Goal: Task Accomplishment & Management: Manage account settings

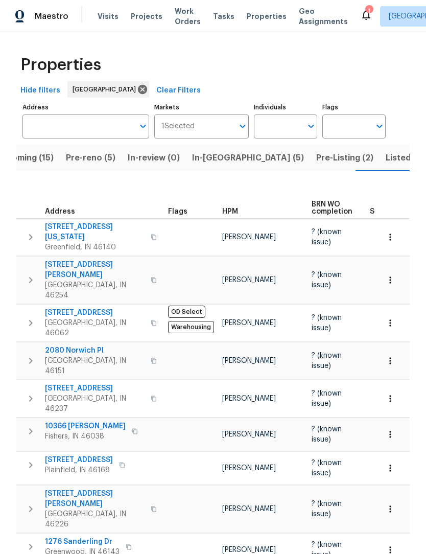
scroll to position [-11, 0]
click at [320, 158] on span "Pre-Listing (1)" at bounding box center [348, 158] width 56 height 14
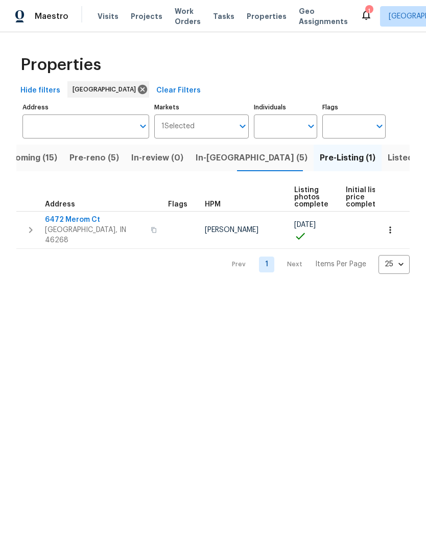
click at [388, 157] on span "Listed (41)" at bounding box center [409, 158] width 43 height 14
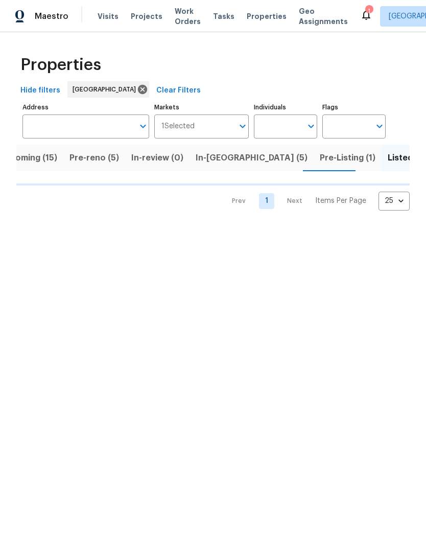
click at [209, 156] on span "In-reno (5)" at bounding box center [252, 158] width 112 height 14
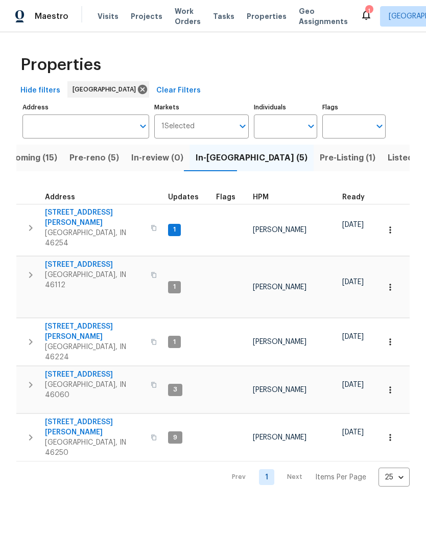
click at [85, 162] on span "Pre-reno (5)" at bounding box center [95, 158] width 50 height 14
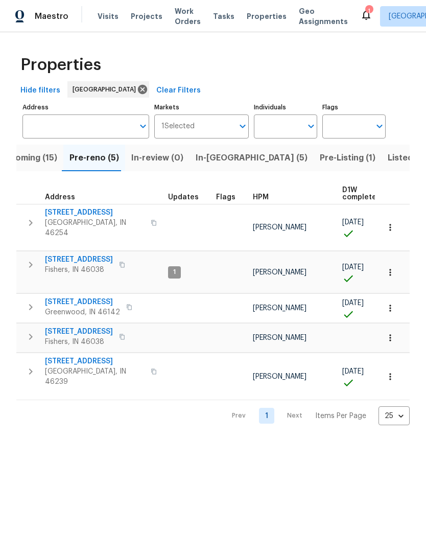
click at [33, 163] on span "Upcoming (15)" at bounding box center [28, 158] width 58 height 14
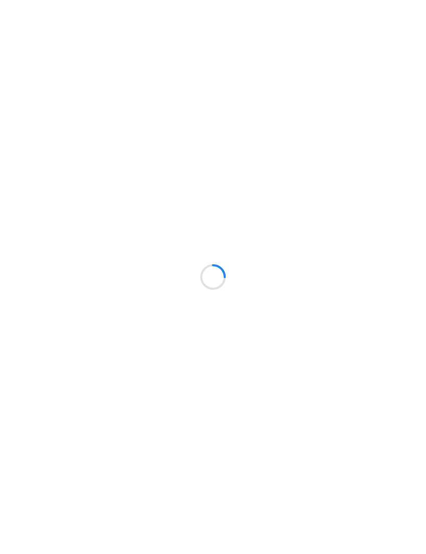
scroll to position [1, 0]
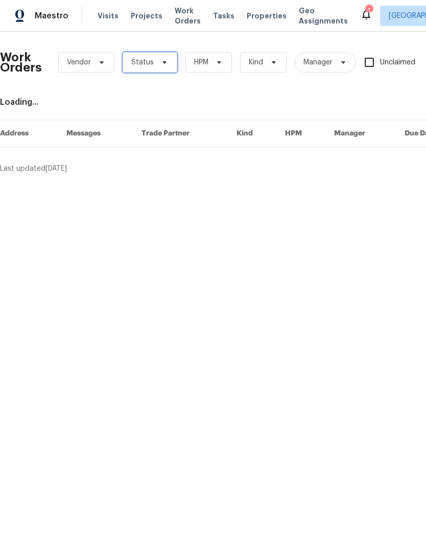
click at [137, 66] on span "Status" at bounding box center [142, 63] width 22 height 10
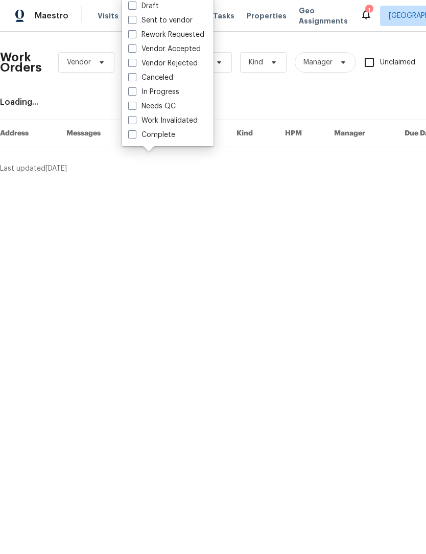
click at [131, 107] on span at bounding box center [132, 106] width 8 height 8
click at [131, 107] on input "Needs QC" at bounding box center [131, 105] width 7 height 7
checkbox input "true"
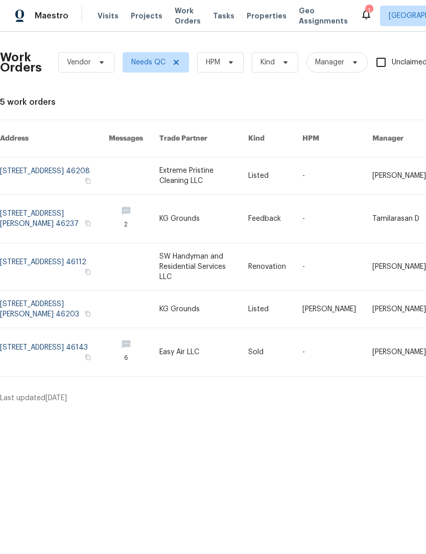
click at [18, 249] on link at bounding box center [54, 267] width 109 height 47
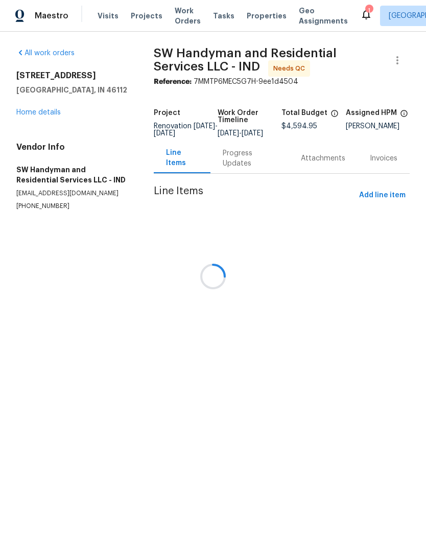
scroll to position [1, 0]
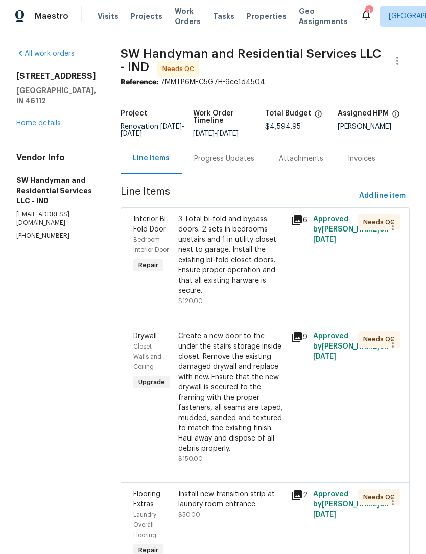
click at [235, 251] on div "3 Total bi-fold and bypass doors. 2 sets in bedrooms upstairs and 1 in utility …" at bounding box center [231, 255] width 106 height 82
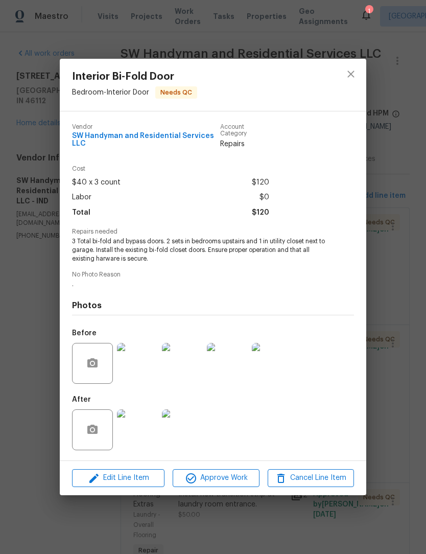
click at [143, 434] on img at bounding box center [137, 429] width 41 height 41
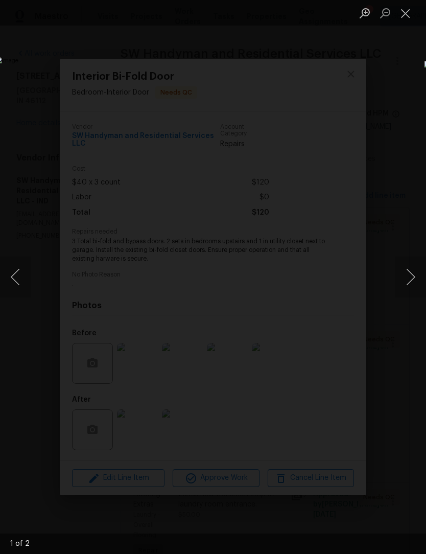
click at [411, 272] on button "Next image" at bounding box center [411, 277] width 31 height 41
click at [413, 276] on button "Next image" at bounding box center [411, 277] width 31 height 41
click at [406, 12] on button "Close lightbox" at bounding box center [406, 13] width 20 height 18
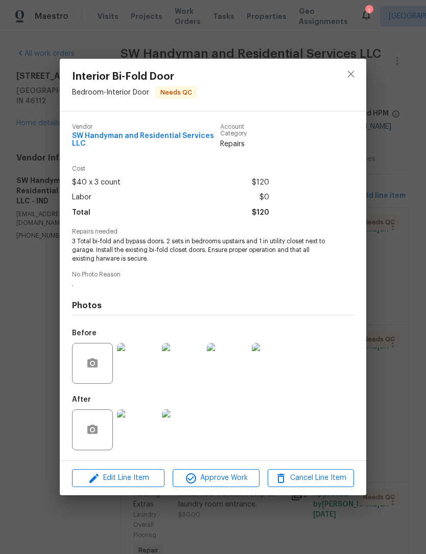
click at [181, 439] on img at bounding box center [182, 429] width 41 height 41
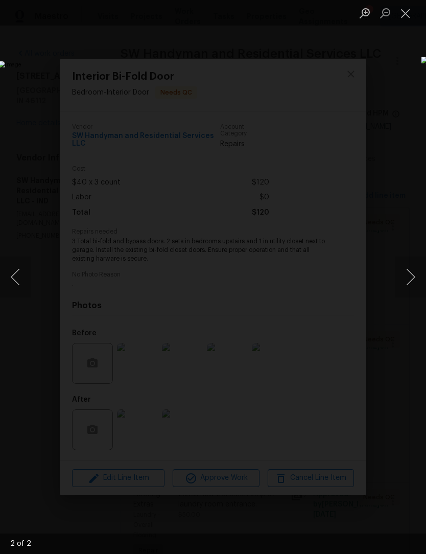
click at [18, 273] on button "Previous image" at bounding box center [15, 277] width 31 height 41
click at [15, 276] on button "Previous image" at bounding box center [15, 277] width 31 height 41
click at [409, 11] on button "Close lightbox" at bounding box center [406, 13] width 20 height 18
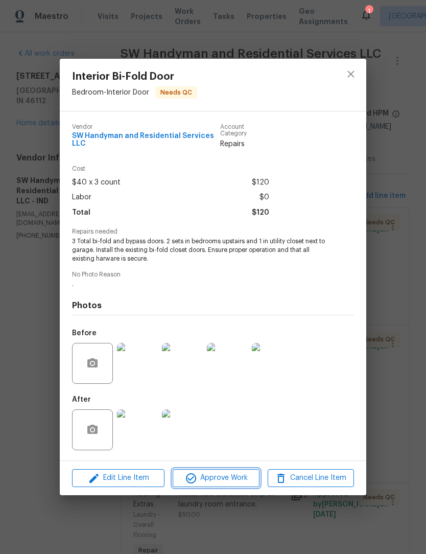
click at [234, 484] on span "Approve Work" at bounding box center [216, 478] width 80 height 13
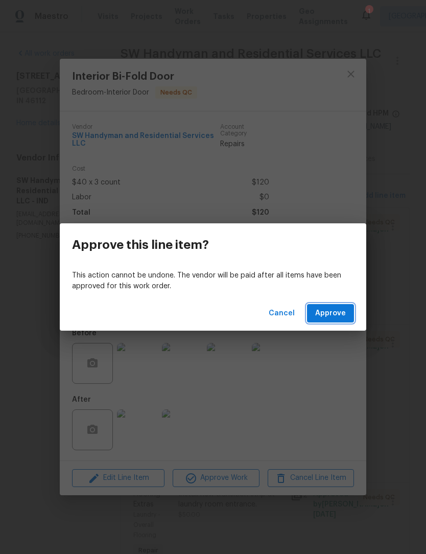
click at [348, 311] on button "Approve" at bounding box center [330, 313] width 47 height 19
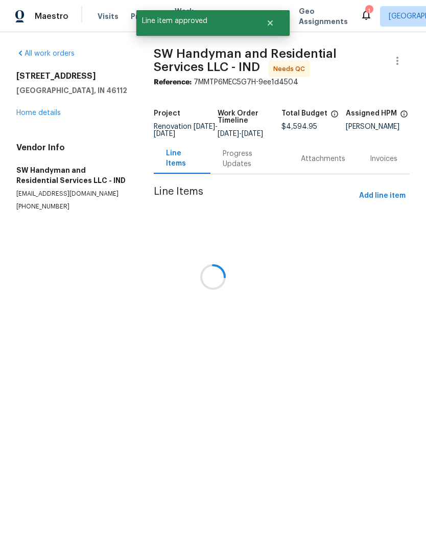
scroll to position [0, 0]
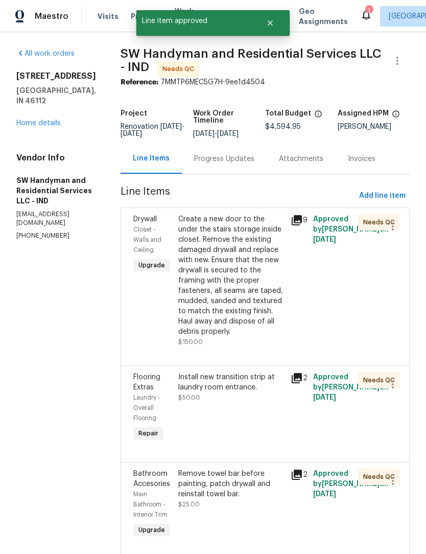
click at [235, 270] on div "Create a new door to the under the stairs storage inside closet. Remove the exi…" at bounding box center [231, 275] width 106 height 123
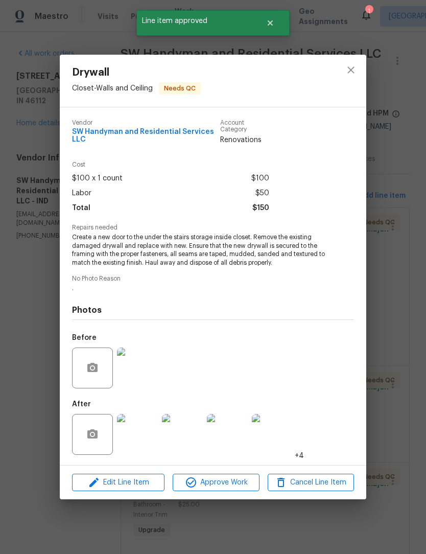
click at [133, 438] on img at bounding box center [137, 434] width 41 height 41
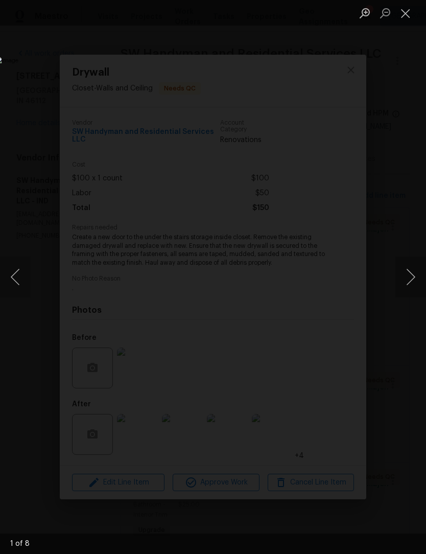
click at [410, 281] on button "Next image" at bounding box center [411, 277] width 31 height 41
click at [406, 283] on button "Next image" at bounding box center [411, 277] width 31 height 41
click at [410, 274] on button "Next image" at bounding box center [411, 277] width 31 height 41
click at [410, 277] on button "Next image" at bounding box center [411, 277] width 31 height 41
click at [410, 278] on button "Next image" at bounding box center [411, 277] width 31 height 41
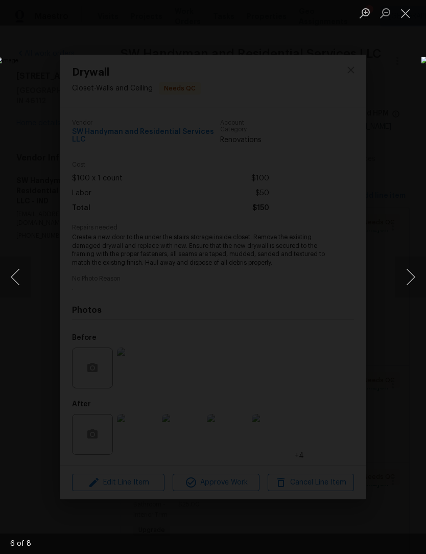
click at [409, 277] on button "Next image" at bounding box center [411, 277] width 31 height 41
click at [410, 280] on button "Next image" at bounding box center [411, 277] width 31 height 41
click at [408, 16] on button "Close lightbox" at bounding box center [406, 13] width 20 height 18
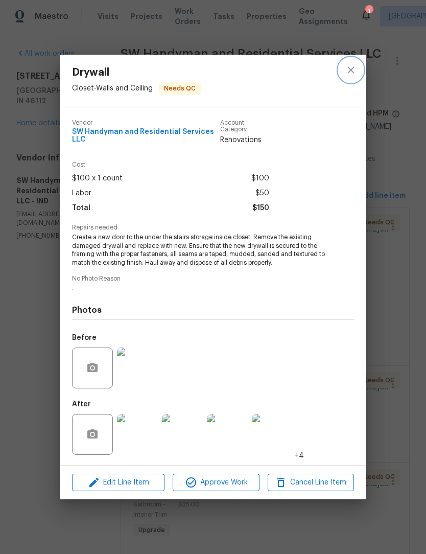
click at [355, 61] on button "close" at bounding box center [351, 70] width 25 height 25
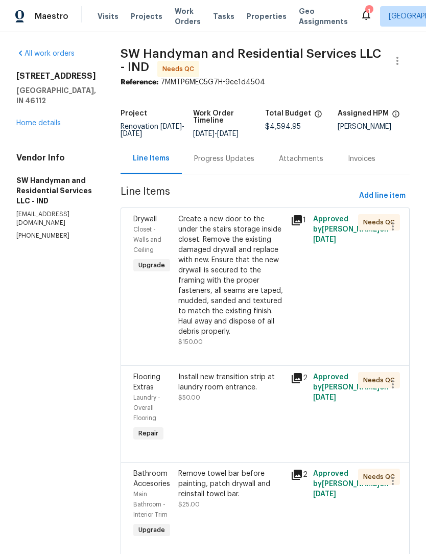
click at [230, 377] on div "Install new transition strip at laundry room entrance." at bounding box center [231, 382] width 106 height 20
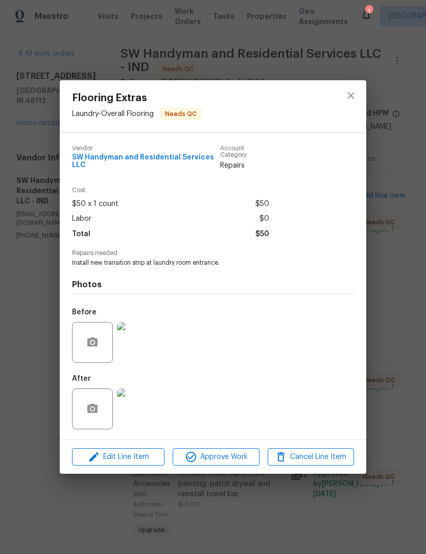
click at [137, 404] on img at bounding box center [137, 408] width 41 height 41
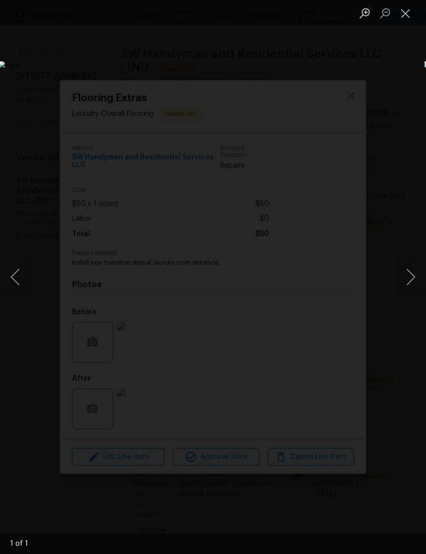
click at [409, 5] on button "Close lightbox" at bounding box center [406, 13] width 20 height 18
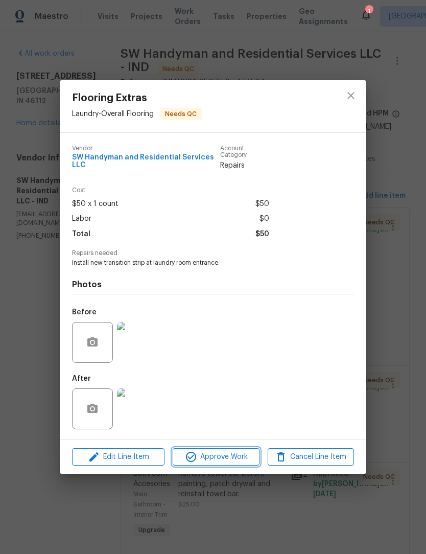
click at [221, 456] on span "Approve Work" at bounding box center [216, 457] width 80 height 13
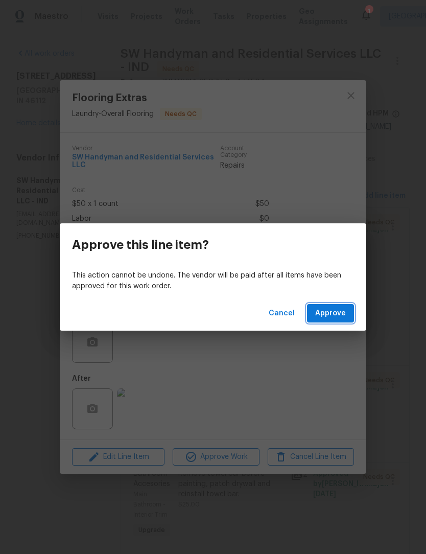
click at [341, 311] on span "Approve" at bounding box center [330, 313] width 31 height 13
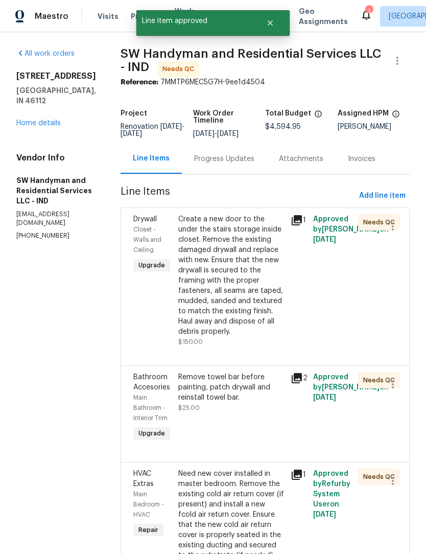
click at [223, 386] on div "Remove towel bar before painting, patch drywall and reinstall towel bar." at bounding box center [231, 387] width 106 height 31
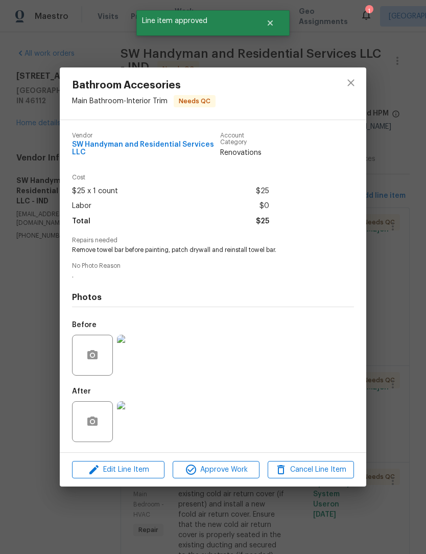
click at [142, 432] on img at bounding box center [137, 421] width 41 height 41
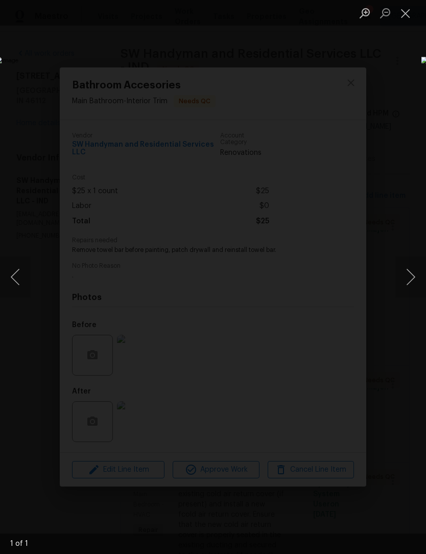
click at [408, 14] on button "Close lightbox" at bounding box center [406, 13] width 20 height 18
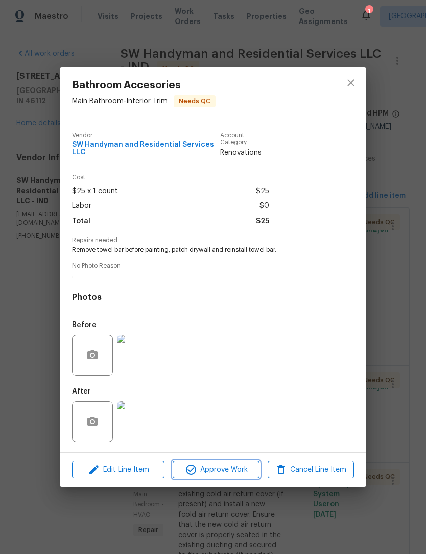
click at [224, 476] on span "Approve Work" at bounding box center [216, 470] width 80 height 13
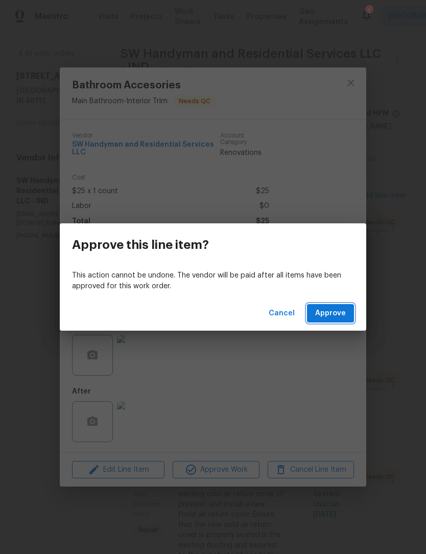
click at [339, 311] on span "Approve" at bounding box center [330, 313] width 31 height 13
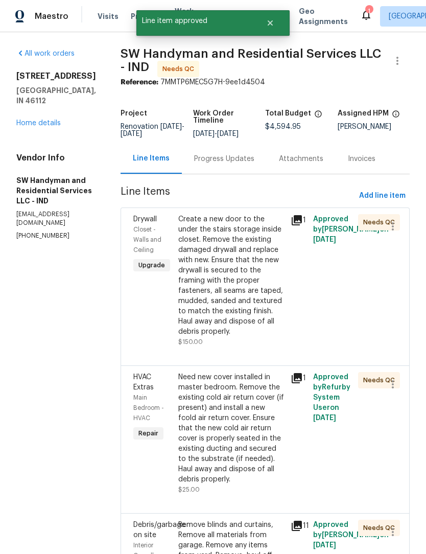
click at [224, 426] on div "Need new cover installed in master bedroom. Remove the existing cold air return…" at bounding box center [231, 428] width 106 height 112
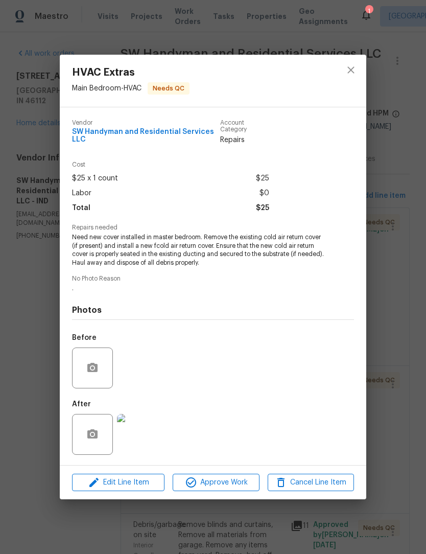
click at [142, 439] on img at bounding box center [137, 434] width 41 height 41
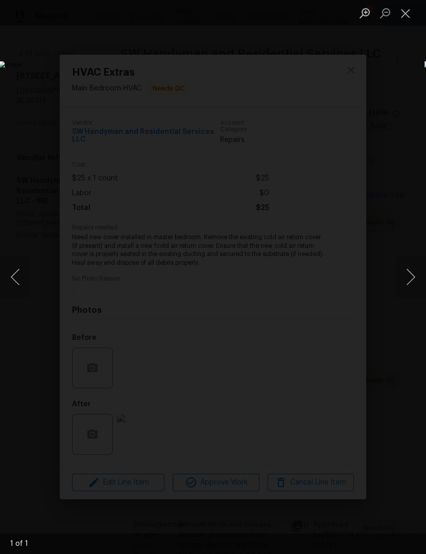
click at [408, 11] on button "Close lightbox" at bounding box center [406, 13] width 20 height 18
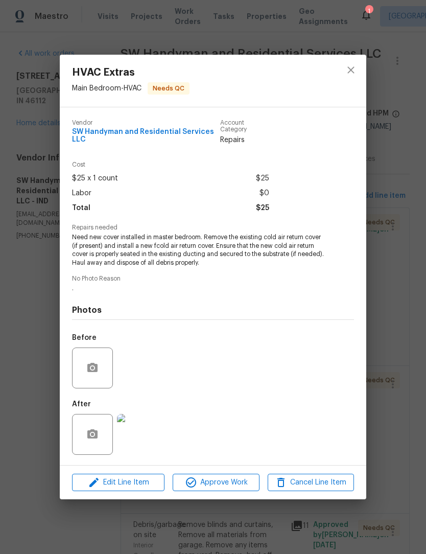
click at [224, 487] on span "Approve Work" at bounding box center [216, 482] width 80 height 13
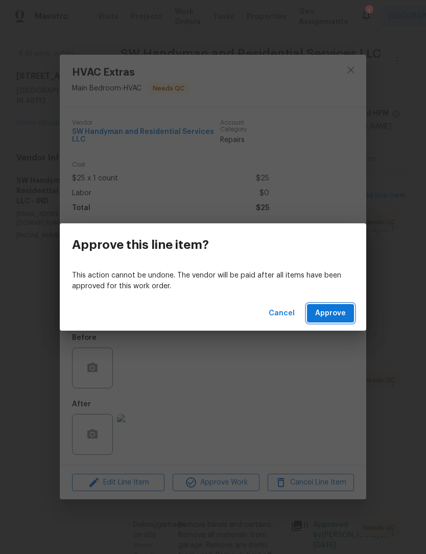
click at [337, 313] on span "Approve" at bounding box center [330, 313] width 31 height 13
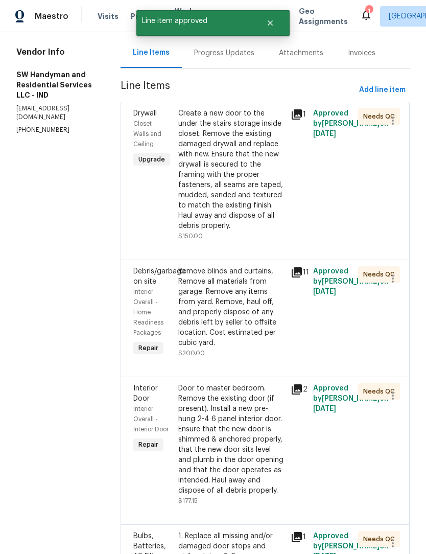
scroll to position [122, 0]
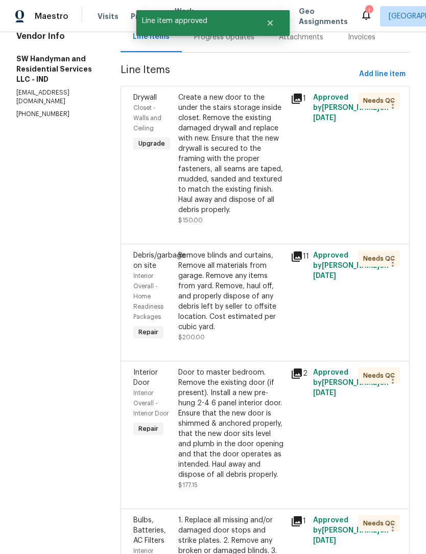
click at [245, 292] on div "Remove blinds and curtains, Remove all materials from garage. Remove any items …" at bounding box center [231, 291] width 106 height 82
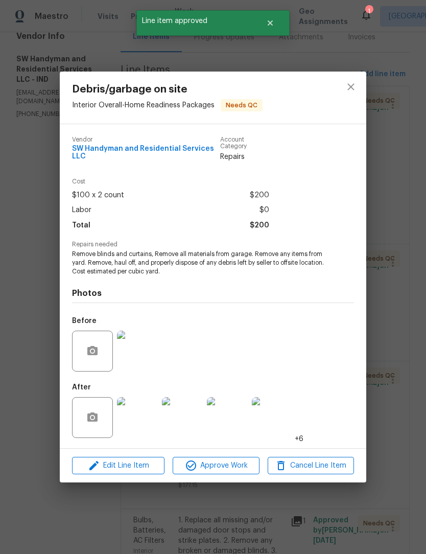
click at [145, 420] on img at bounding box center [137, 417] width 41 height 41
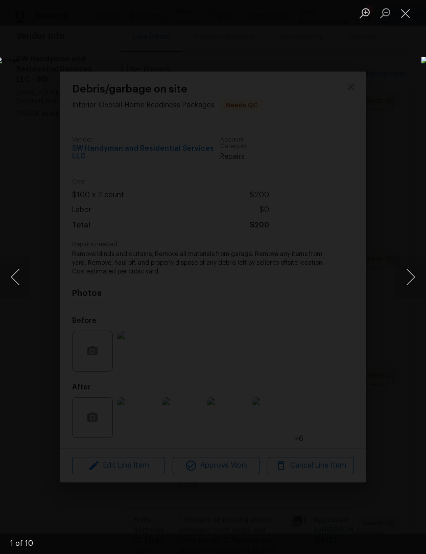
click at [415, 281] on button "Next image" at bounding box center [411, 277] width 31 height 41
click at [413, 275] on button "Next image" at bounding box center [411, 277] width 31 height 41
click at [412, 275] on button "Next image" at bounding box center [411, 277] width 31 height 41
click at [411, 281] on button "Next image" at bounding box center [411, 277] width 31 height 41
click at [411, 276] on button "Next image" at bounding box center [411, 277] width 31 height 41
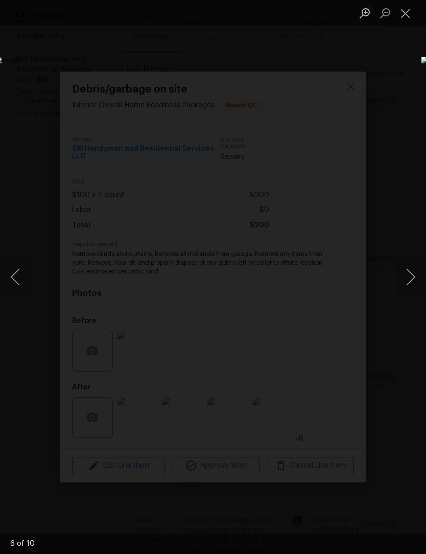
click at [410, 273] on button "Next image" at bounding box center [411, 277] width 31 height 41
click at [411, 282] on button "Next image" at bounding box center [411, 277] width 31 height 41
click at [408, 274] on button "Next image" at bounding box center [411, 277] width 31 height 41
click at [406, 275] on button "Next image" at bounding box center [411, 277] width 31 height 41
click at [406, 16] on button "Close lightbox" at bounding box center [406, 13] width 20 height 18
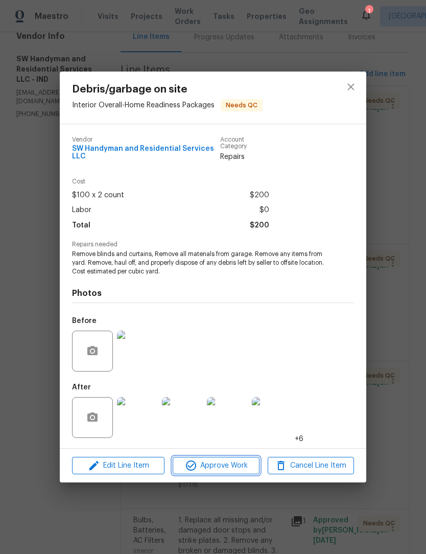
click at [225, 465] on span "Approve Work" at bounding box center [216, 466] width 80 height 13
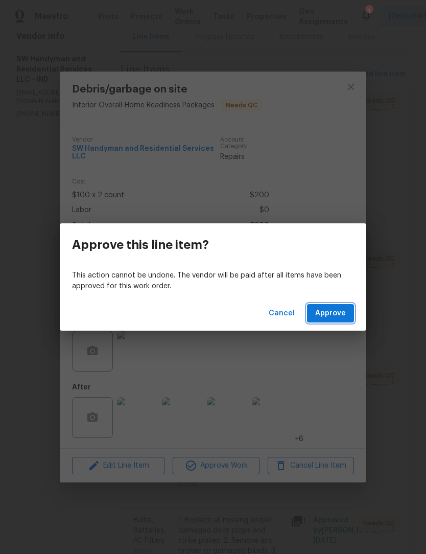
click at [335, 314] on span "Approve" at bounding box center [330, 313] width 31 height 13
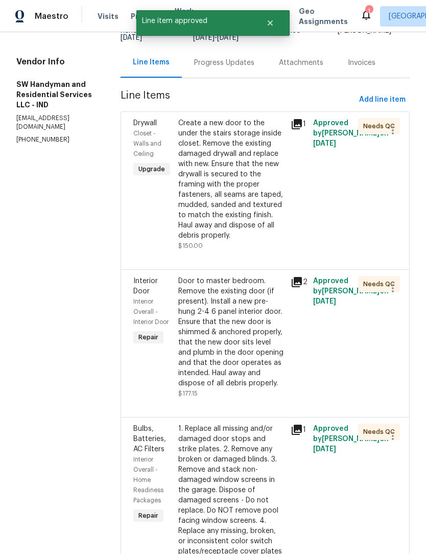
scroll to position [116, 0]
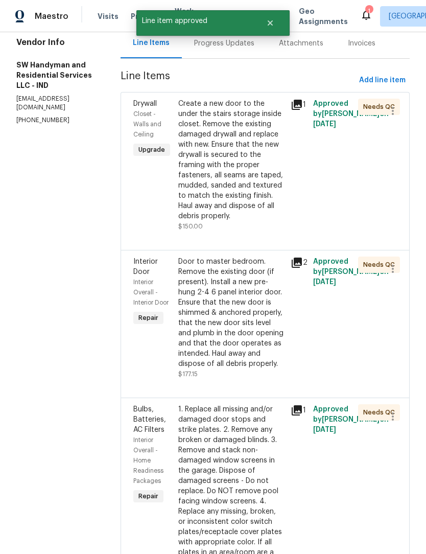
click at [225, 308] on div "Door to master bedroom. Remove the existing door (if present). Install a new pr…" at bounding box center [231, 313] width 106 height 112
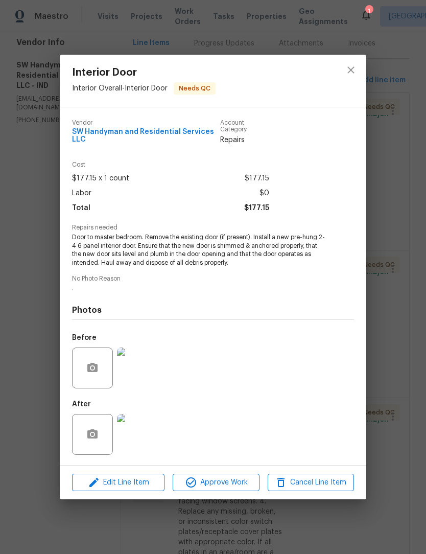
click at [135, 434] on img at bounding box center [137, 434] width 41 height 41
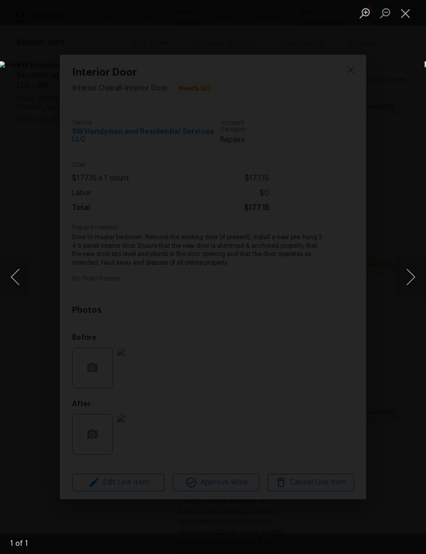
click at [407, 15] on button "Close lightbox" at bounding box center [406, 13] width 20 height 18
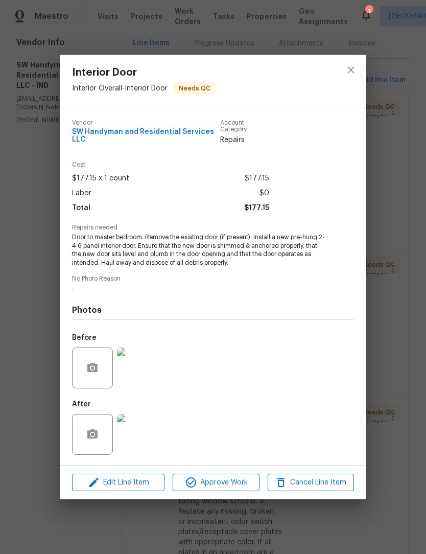
click at [142, 427] on img at bounding box center [137, 434] width 41 height 41
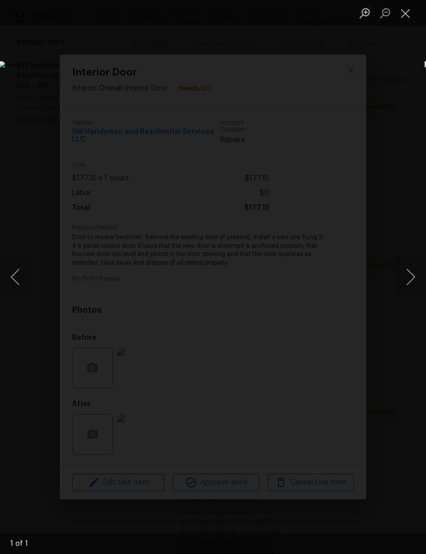
click at [408, 14] on button "Close lightbox" at bounding box center [406, 13] width 20 height 18
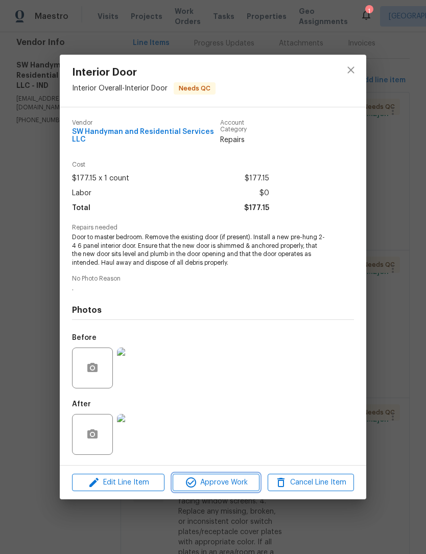
click at [227, 488] on span "Approve Work" at bounding box center [216, 482] width 80 height 13
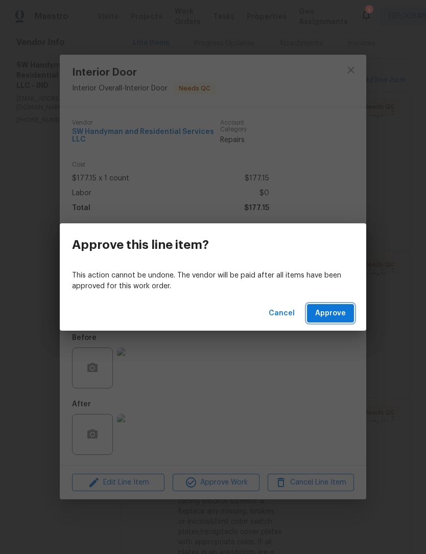
click at [343, 305] on button "Approve" at bounding box center [330, 313] width 47 height 19
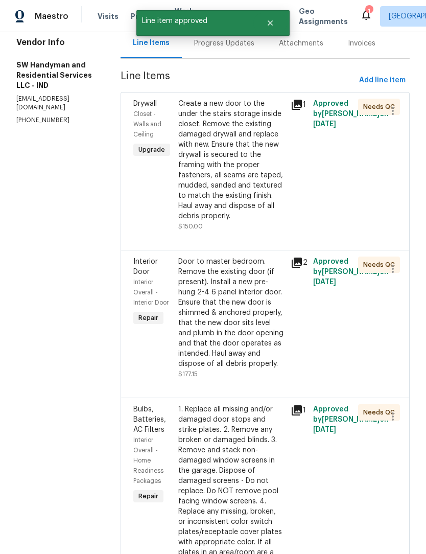
scroll to position [0, 0]
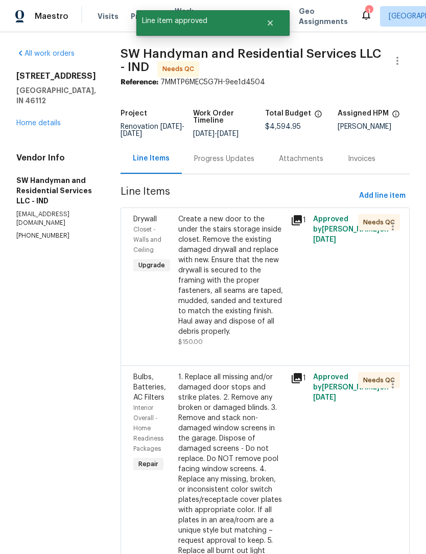
click at [224, 442] on div "1. Replace all missing and/or damaged door stops and strike plates. 2. Remove a…" at bounding box center [231, 540] width 106 height 337
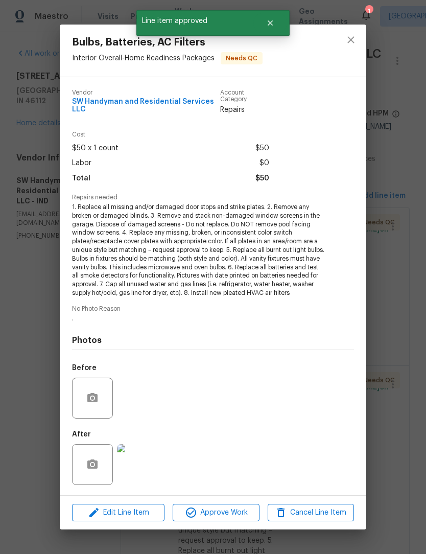
click at [137, 470] on img at bounding box center [137, 464] width 41 height 41
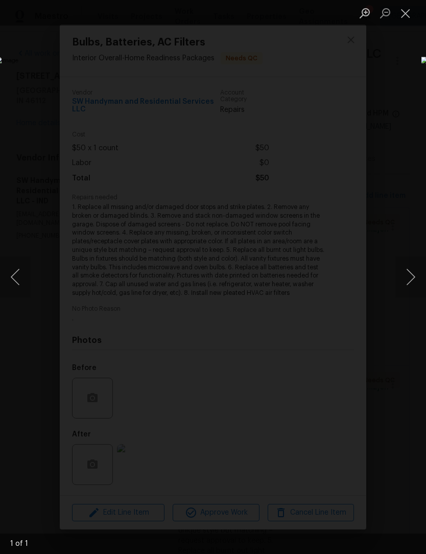
click at [410, 12] on button "Close lightbox" at bounding box center [406, 13] width 20 height 18
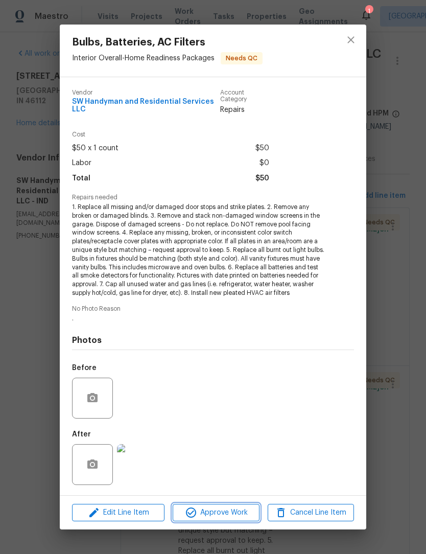
click at [233, 511] on span "Approve Work" at bounding box center [216, 513] width 80 height 13
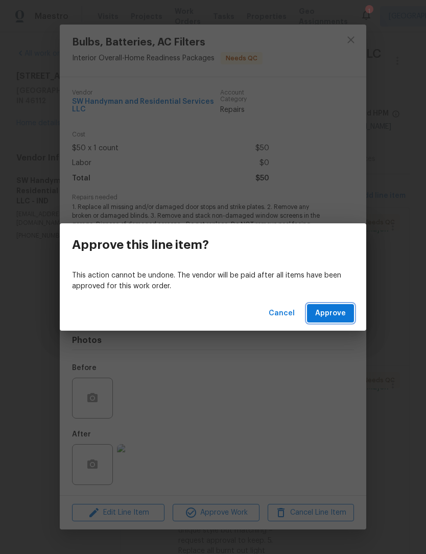
click at [335, 307] on span "Approve" at bounding box center [330, 313] width 31 height 13
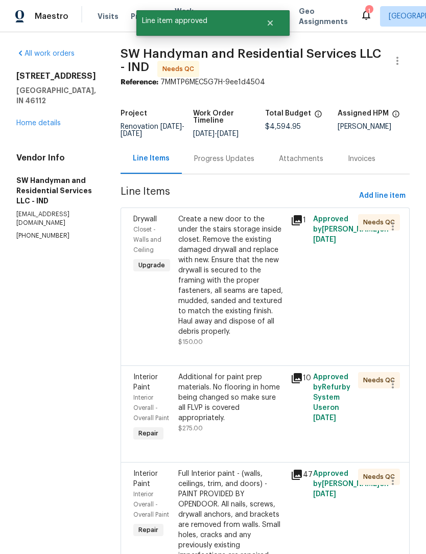
click at [228, 396] on div "Additional for paint prep materials. No flooring in home being changed so make …" at bounding box center [231, 397] width 106 height 51
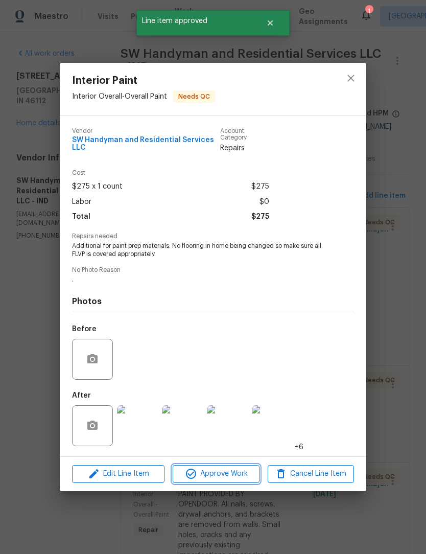
click at [228, 474] on span "Approve Work" at bounding box center [216, 474] width 80 height 13
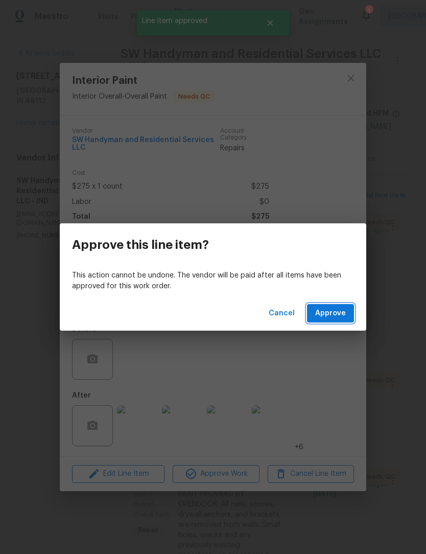
click at [337, 321] on button "Approve" at bounding box center [330, 313] width 47 height 19
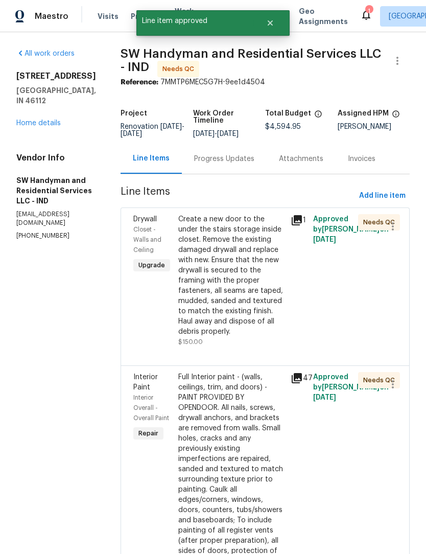
click at [221, 431] on div "Full Interior paint - (walls, ceilings, trim, and doors) - PAINT PROVIDED BY OP…" at bounding box center [231, 494] width 106 height 245
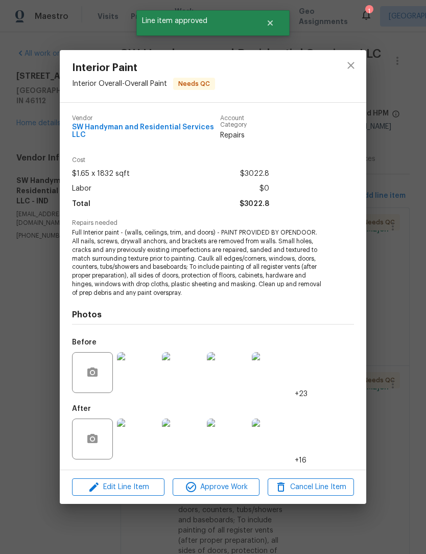
click at [133, 440] on img at bounding box center [137, 439] width 41 height 41
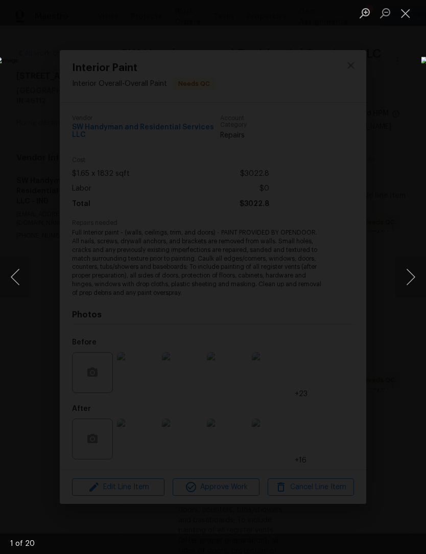
click at [414, 274] on button "Next image" at bounding box center [411, 277] width 31 height 41
click at [415, 274] on button "Next image" at bounding box center [411, 277] width 31 height 41
click at [412, 275] on button "Next image" at bounding box center [411, 277] width 31 height 41
click at [411, 279] on button "Next image" at bounding box center [411, 277] width 31 height 41
click at [409, 274] on button "Next image" at bounding box center [411, 277] width 31 height 41
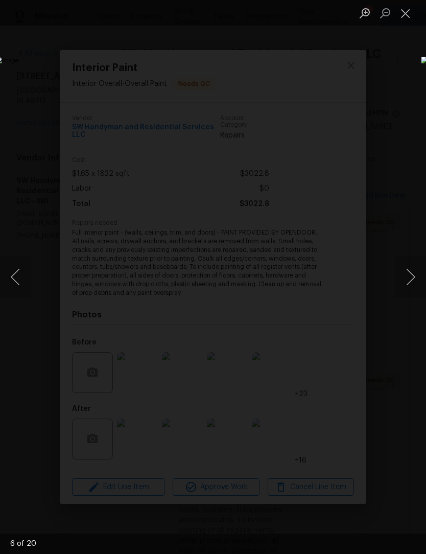
click at [411, 276] on button "Next image" at bounding box center [411, 277] width 31 height 41
click at [411, 277] on button "Next image" at bounding box center [411, 277] width 31 height 41
click at [410, 276] on button "Next image" at bounding box center [411, 277] width 31 height 41
click at [408, 274] on button "Next image" at bounding box center [411, 277] width 31 height 41
click at [408, 279] on button "Next image" at bounding box center [411, 277] width 31 height 41
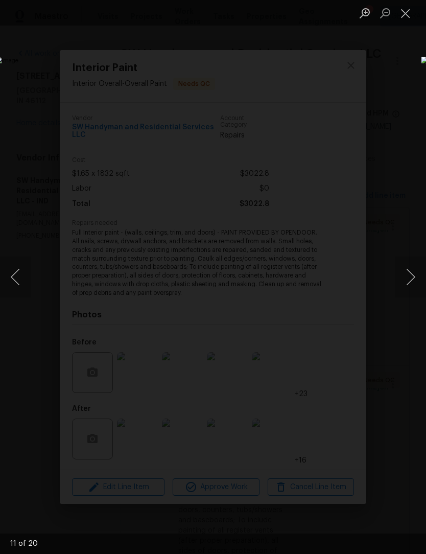
click at [408, 283] on button "Next image" at bounding box center [411, 277] width 31 height 41
click at [409, 280] on button "Next image" at bounding box center [411, 277] width 31 height 41
click at [410, 279] on button "Next image" at bounding box center [411, 277] width 31 height 41
click at [409, 283] on button "Next image" at bounding box center [411, 277] width 31 height 41
click at [408, 277] on button "Next image" at bounding box center [411, 277] width 31 height 41
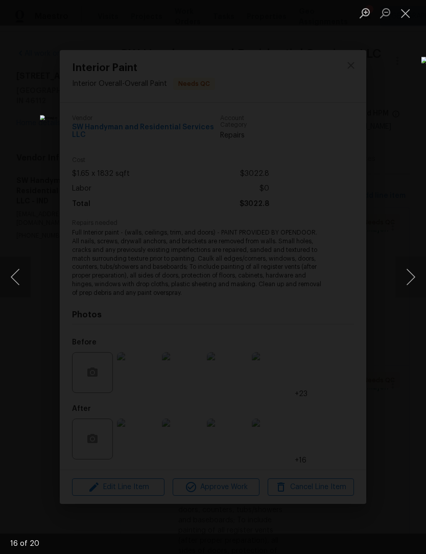
click at [410, 277] on button "Next image" at bounding box center [411, 277] width 31 height 41
click at [411, 279] on button "Next image" at bounding box center [411, 277] width 31 height 41
click at [409, 278] on button "Next image" at bounding box center [411, 277] width 31 height 41
click at [409, 8] on button "Close lightbox" at bounding box center [406, 13] width 20 height 18
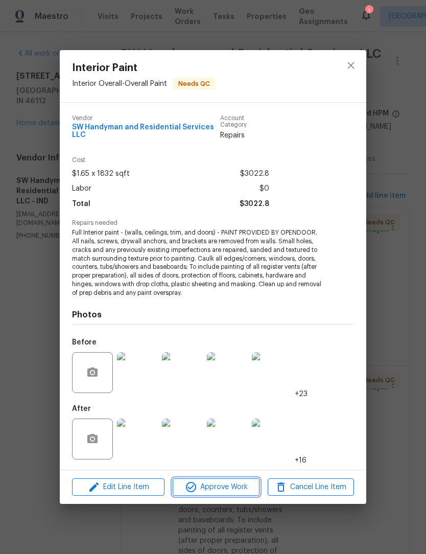
click at [216, 490] on span "Approve Work" at bounding box center [216, 487] width 80 height 13
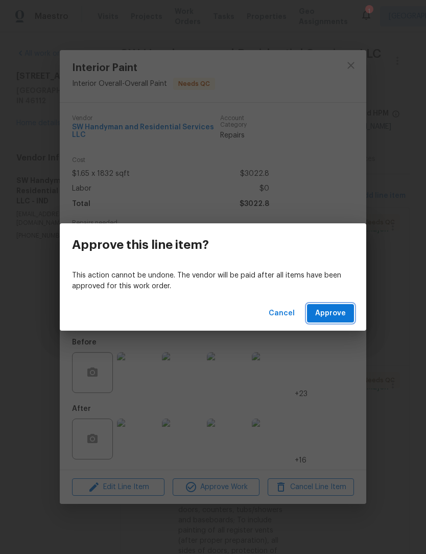
click at [338, 311] on span "Approve" at bounding box center [330, 313] width 31 height 13
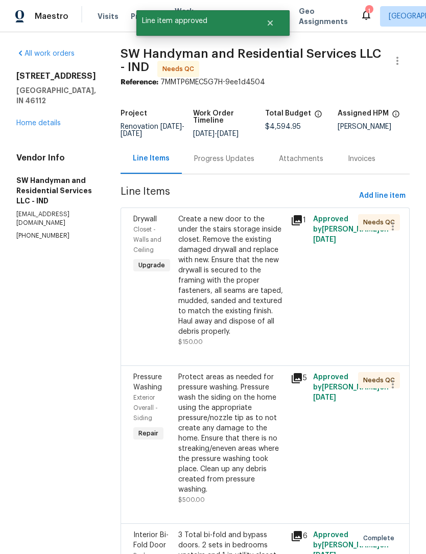
click at [228, 422] on div "Protect areas as needed for pressure washing. Pressure wash the siding on the h…" at bounding box center [231, 433] width 106 height 123
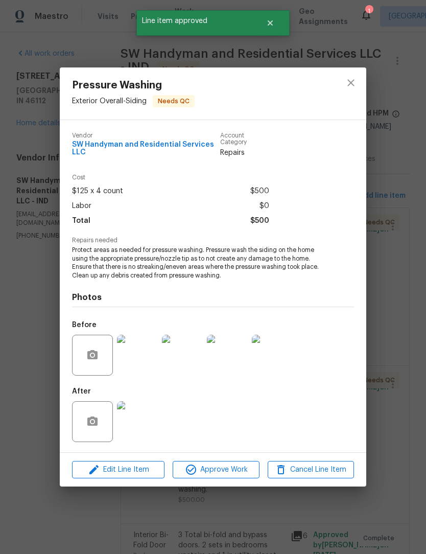
click at [143, 422] on img at bounding box center [137, 421] width 41 height 41
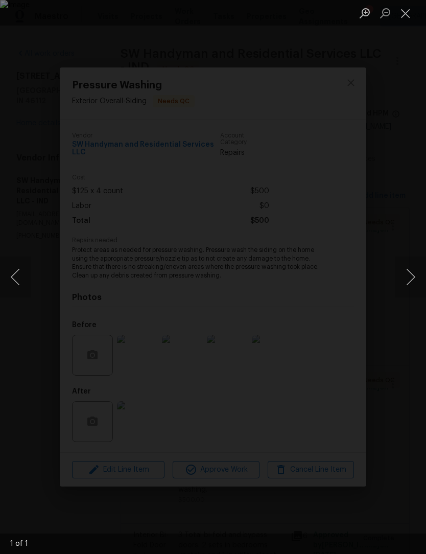
click at [405, 20] on button "Close lightbox" at bounding box center [406, 13] width 20 height 18
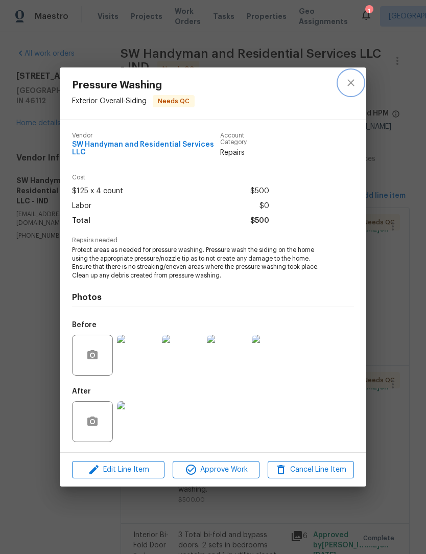
click at [350, 82] on icon "close" at bounding box center [351, 83] width 12 height 12
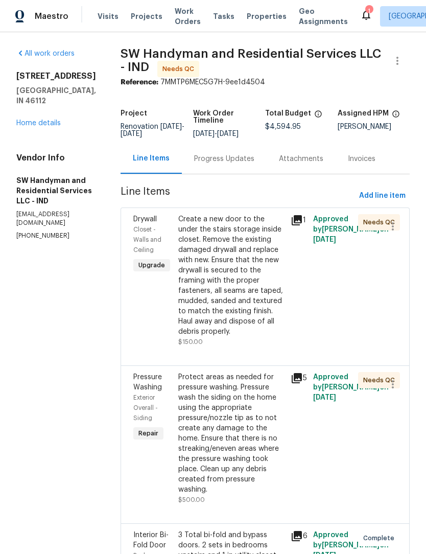
click at [31, 120] on link "Home details" at bounding box center [38, 123] width 44 height 7
